Goal: Unclear

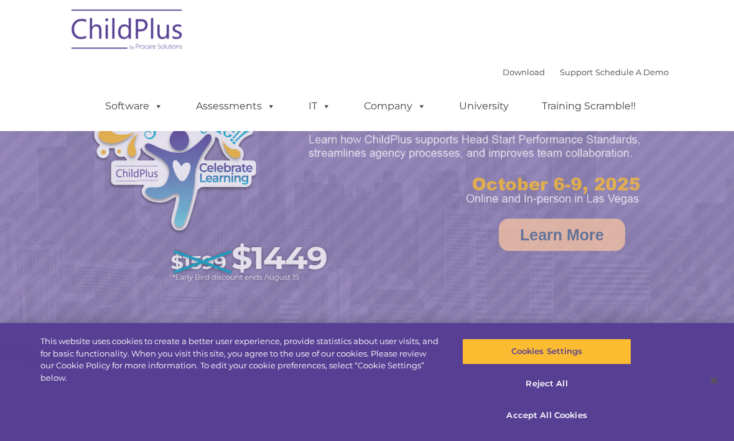
scroll to position [69, 0]
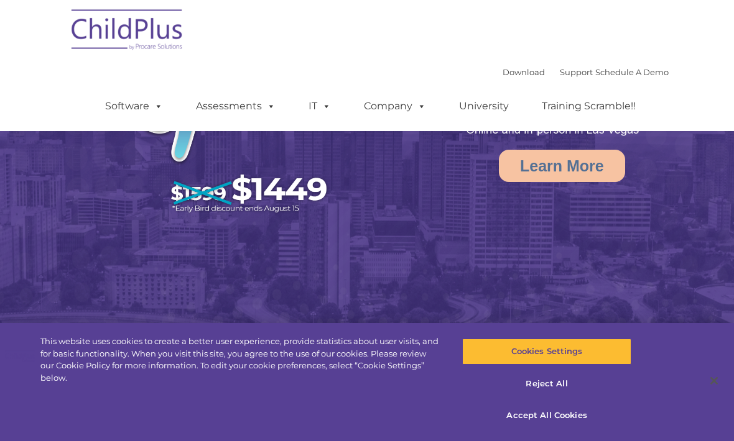
select select "MEDIUM"
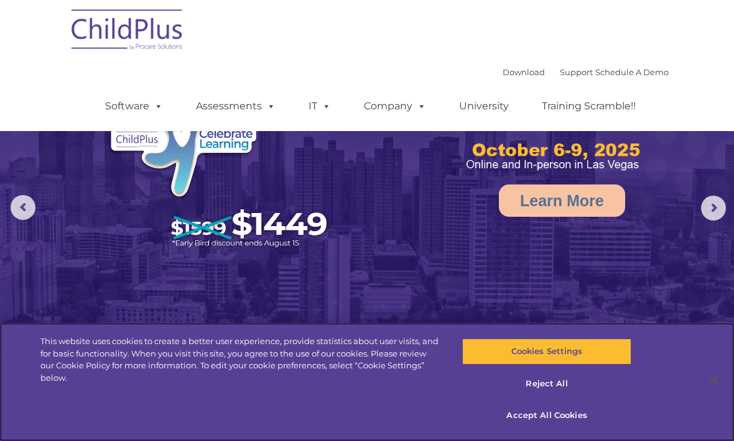
scroll to position [0, 0]
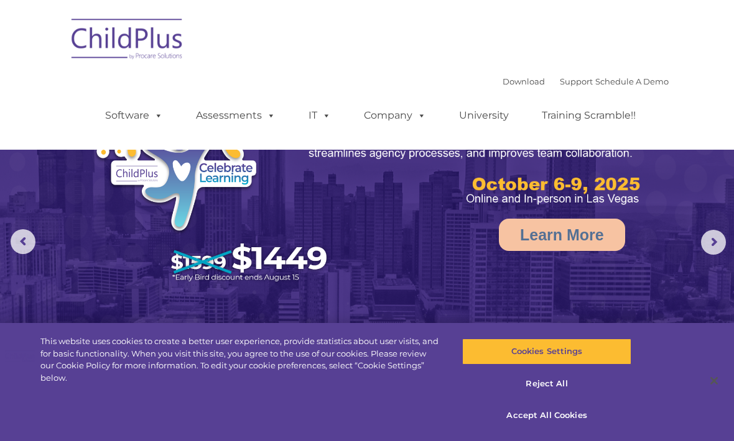
click at [4, 191] on img at bounding box center [367, 230] width 734 height 461
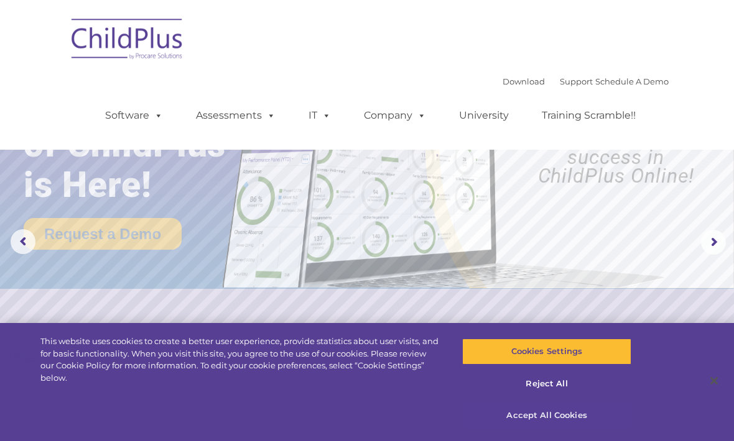
click at [556, 413] on button "Accept All Cookies" at bounding box center [546, 416] width 168 height 26
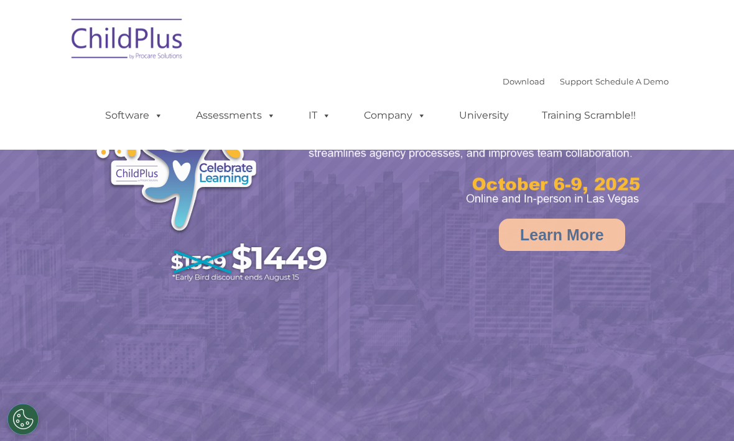
select select "MEDIUM"
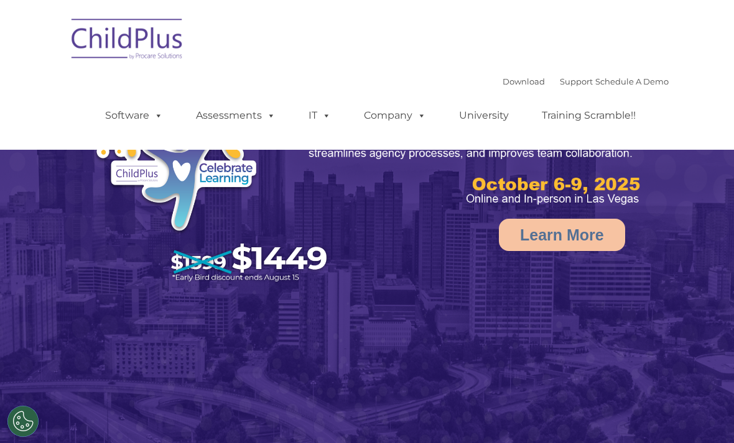
select select "MEDIUM"
